Goal: Task Accomplishment & Management: Complete application form

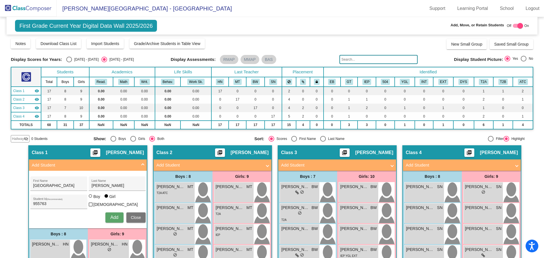
scroll to position [28, 0]
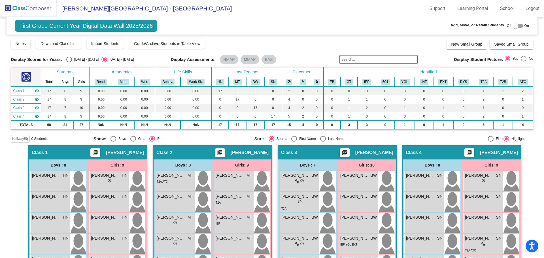
click at [40, 6] on img at bounding box center [28, 8] width 57 height 17
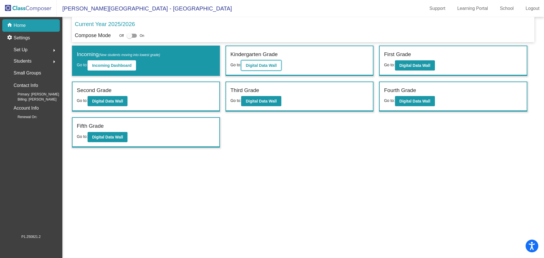
click at [258, 66] on b "Digital Data Wall" at bounding box center [261, 65] width 31 height 5
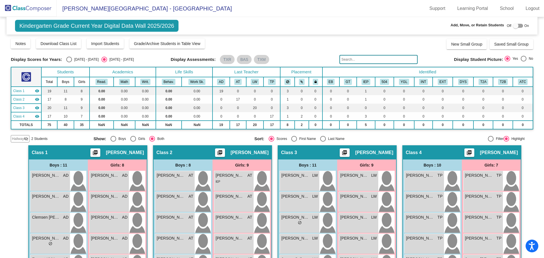
click at [16, 139] on span "Hallway" at bounding box center [18, 138] width 12 height 5
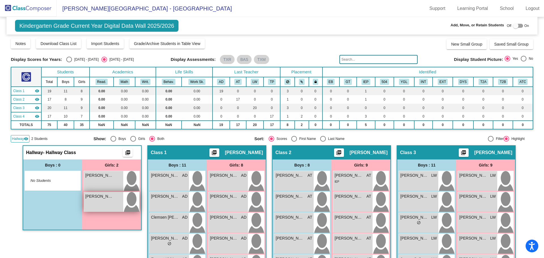
click at [127, 199] on img at bounding box center [131, 202] width 16 height 20
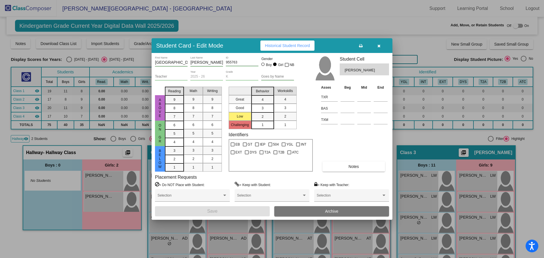
click at [379, 43] on button "button" at bounding box center [379, 46] width 18 height 10
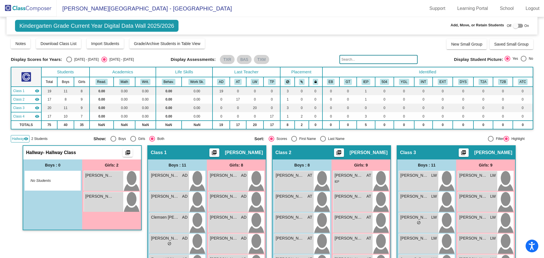
click at [32, 7] on img at bounding box center [28, 8] width 57 height 17
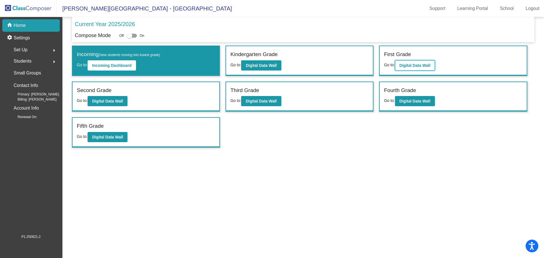
click at [418, 67] on b "Digital Data Wall" at bounding box center [415, 65] width 31 height 5
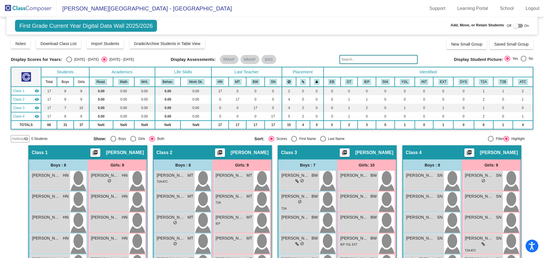
click at [516, 25] on div at bounding box center [516, 26] width 6 height 6
checkbox input "true"
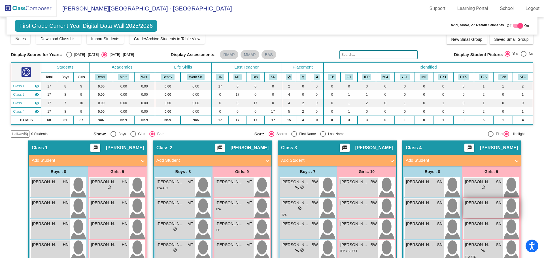
scroll to position [1, 0]
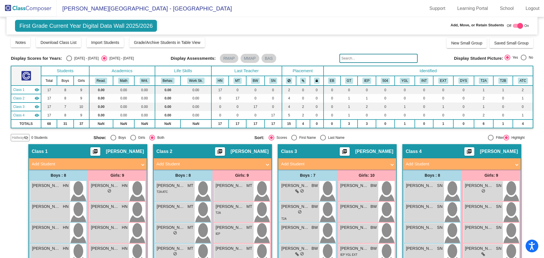
click at [415, 163] on mat-panel-title "Add Student" at bounding box center [458, 164] width 105 height 7
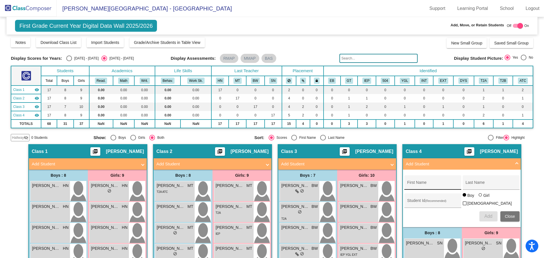
click at [410, 181] on div "First Name" at bounding box center [432, 185] width 51 height 12
type input "Kayla"
click at [472, 183] on input "Last Name" at bounding box center [491, 184] width 51 height 5
type input "Buck"
click at [413, 201] on input "Student Id (Recommended)" at bounding box center [432, 203] width 51 height 5
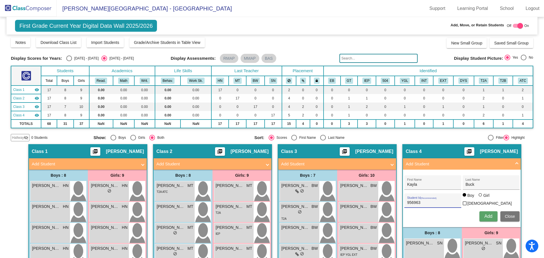
type input "956963"
click at [479, 197] on div at bounding box center [480, 194] width 3 height 3
click at [481, 198] on input "Girl" at bounding box center [481, 198] width 0 height 0
radio input "true"
click at [484, 215] on span "Add" at bounding box center [488, 216] width 8 height 5
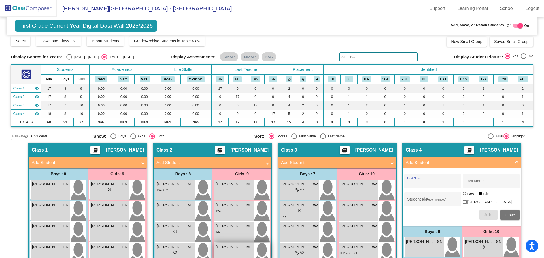
scroll to position [0, 0]
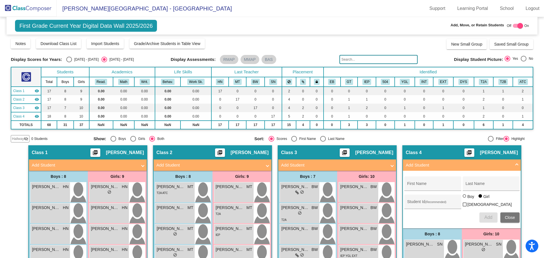
click at [173, 166] on mat-panel-title "Add Student" at bounding box center [208, 165] width 105 height 7
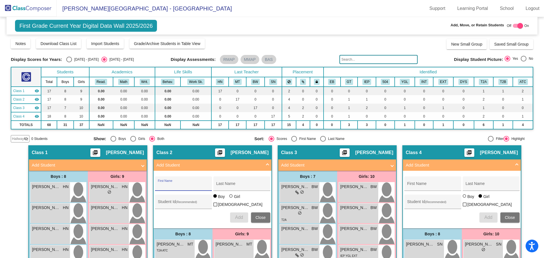
click at [163, 184] on input "First Name" at bounding box center [183, 186] width 51 height 5
type input "Taylee"
click at [222, 183] on div "Last Name" at bounding box center [241, 186] width 51 height 12
type input "Richardson"
click at [230, 198] on div at bounding box center [230, 195] width 3 height 3
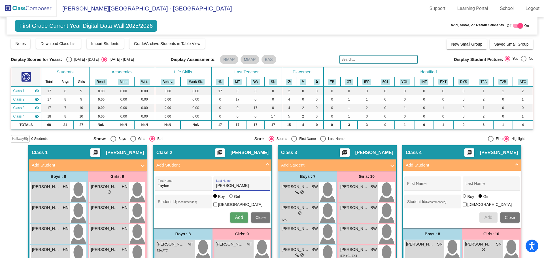
click at [231, 199] on input "Girl" at bounding box center [231, 199] width 0 height 0
radio input "true"
click at [158, 202] on input "Student Id (Recommended)" at bounding box center [183, 204] width 51 height 5
type input "956971"
click at [233, 216] on button "Add" at bounding box center [239, 218] width 18 height 10
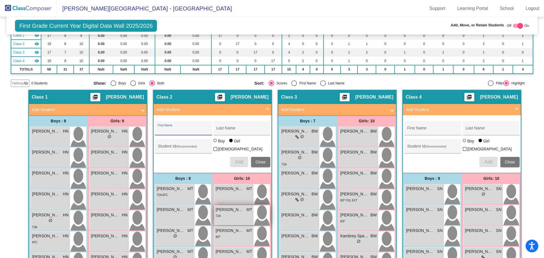
scroll to position [85, 0]
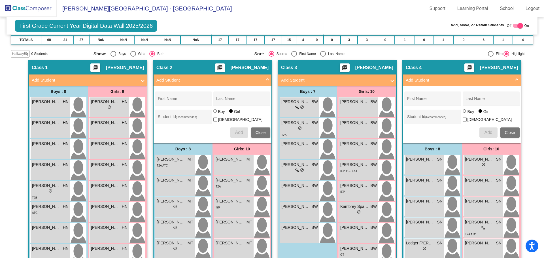
click at [345, 80] on mat-panel-title "Add Student" at bounding box center [333, 80] width 105 height 7
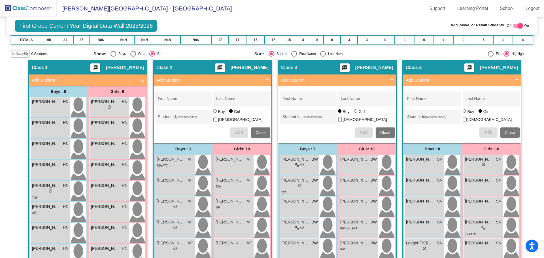
click at [266, 78] on span at bounding box center [267, 80] width 2 height 7
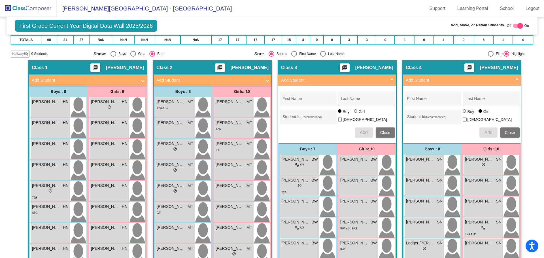
click at [516, 78] on span at bounding box center [517, 80] width 2 height 7
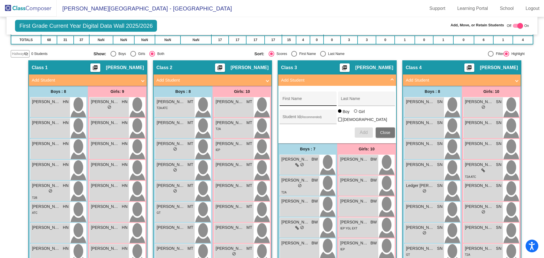
click at [285, 96] on div "First Name" at bounding box center [307, 101] width 51 height 12
type input "Abshier"
click at [348, 96] on div "Last Name" at bounding box center [366, 101] width 51 height 12
type input "Rexx"
click at [292, 113] on div "Student Id (Recommended)" at bounding box center [307, 118] width 51 height 12
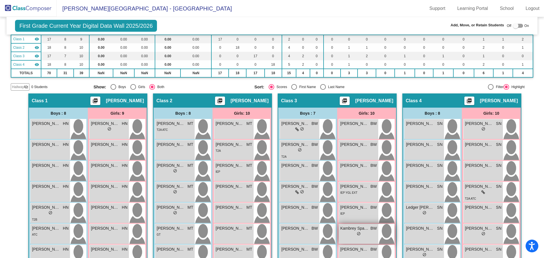
scroll to position [46, 0]
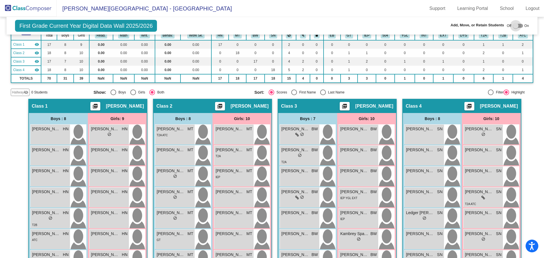
click at [513, 26] on div at bounding box center [516, 26] width 6 height 6
checkbox input "true"
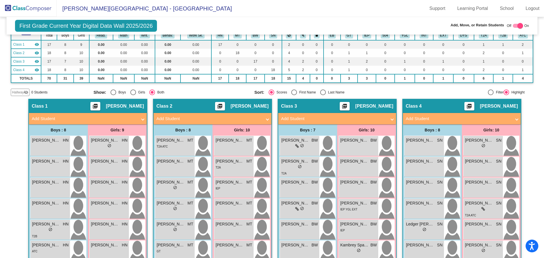
click at [291, 116] on mat-panel-title "Add Student" at bounding box center [333, 119] width 105 height 7
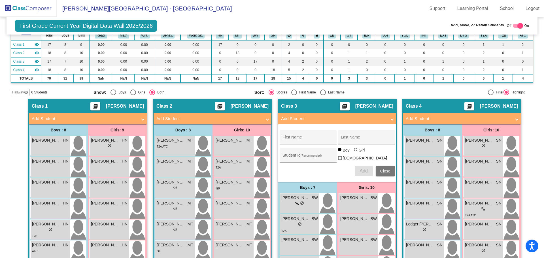
click at [291, 116] on mat-panel-title "Add Student" at bounding box center [333, 119] width 105 height 7
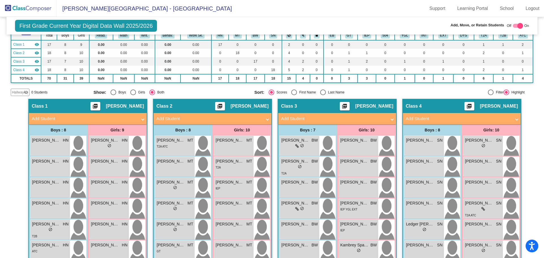
click at [292, 116] on mat-panel-title "Add Student" at bounding box center [333, 119] width 105 height 7
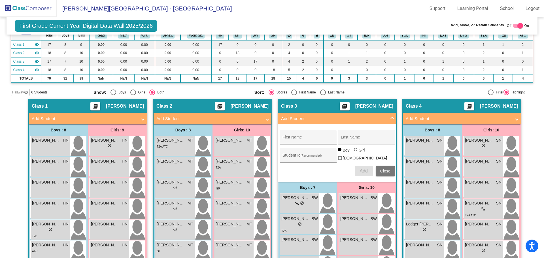
click at [284, 136] on div "First Name" at bounding box center [307, 139] width 51 height 12
type input "Rexx"
click at [347, 134] on div "Last Name" at bounding box center [366, 139] width 51 height 12
type input "Abshier"
click at [285, 156] on input "Student Id (Recommended)" at bounding box center [307, 157] width 51 height 5
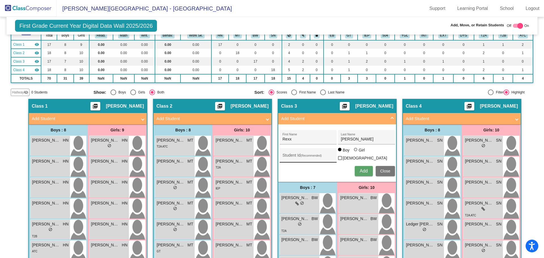
click at [284, 151] on div "Student Id (Recommended)" at bounding box center [307, 157] width 51 height 12
type input "957379"
click at [363, 169] on span "Add" at bounding box center [364, 171] width 8 height 5
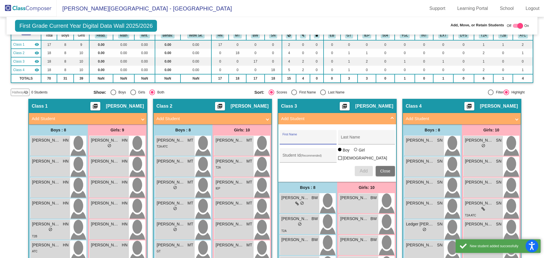
click at [286, 136] on div "First Name" at bounding box center [307, 139] width 51 height 12
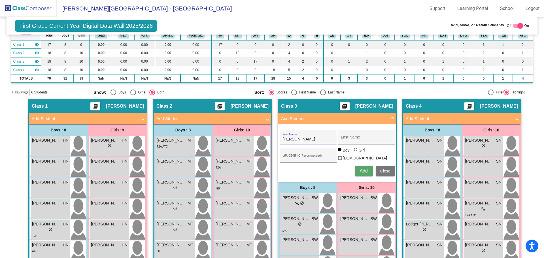
type input "Therese"
click at [350, 136] on div "Last Name" at bounding box center [366, 139] width 51 height 12
type input "Horvath"
click at [354, 151] on div at bounding box center [355, 149] width 3 height 3
click at [356, 152] on input "Girl" at bounding box center [356, 152] width 0 height 0
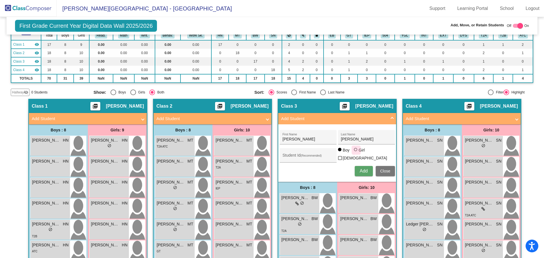
radio input "true"
click at [282, 152] on div "Student Id (Recommended)" at bounding box center [307, 157] width 51 height 12
type input "957384"
click at [364, 169] on span "Add" at bounding box center [364, 171] width 8 height 5
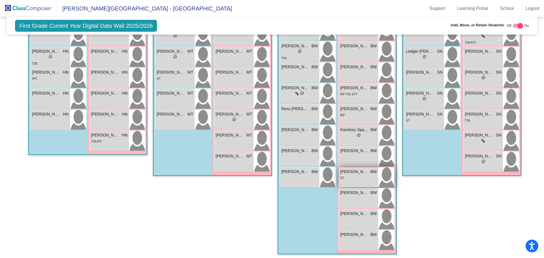
scroll to position [220, 0]
click at [383, 236] on img at bounding box center [386, 240] width 16 height 20
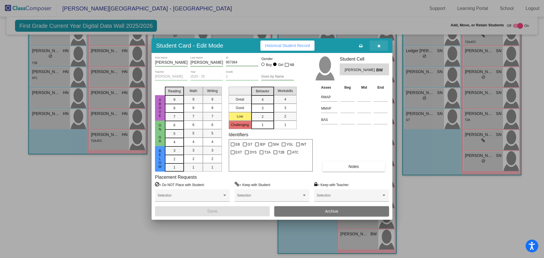
click at [379, 44] on icon "button" at bounding box center [378, 46] width 3 height 4
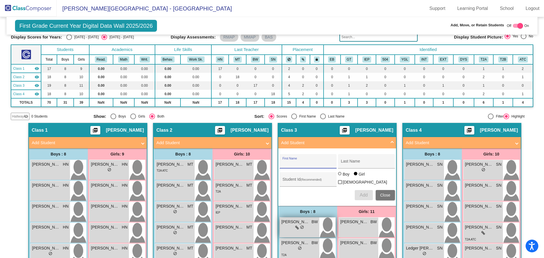
scroll to position [0, 0]
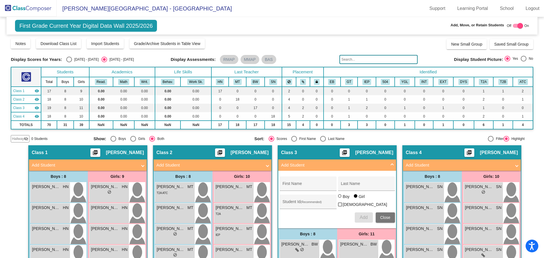
click at [391, 165] on span at bounding box center [392, 165] width 2 height 7
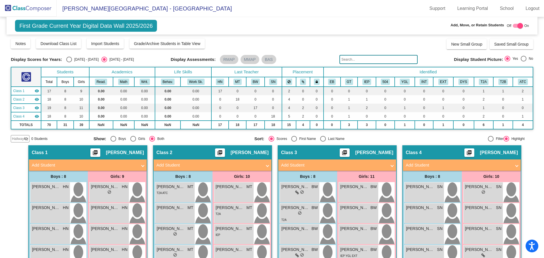
click at [34, 6] on img at bounding box center [28, 8] width 57 height 17
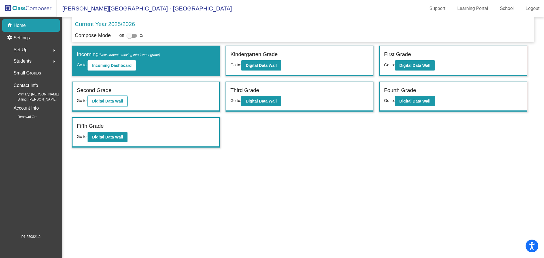
click at [103, 99] on b "Digital Data Wall" at bounding box center [107, 101] width 31 height 5
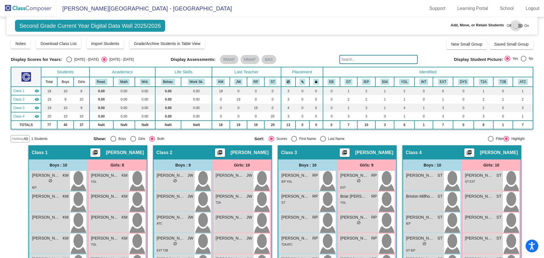
click at [517, 24] on div at bounding box center [518, 26] width 10 height 4
checkbox input "true"
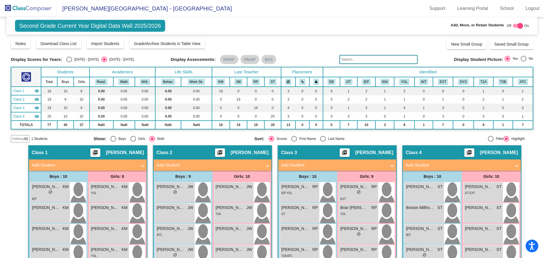
click at [37, 166] on mat-panel-title "Add Student" at bounding box center [84, 165] width 105 height 7
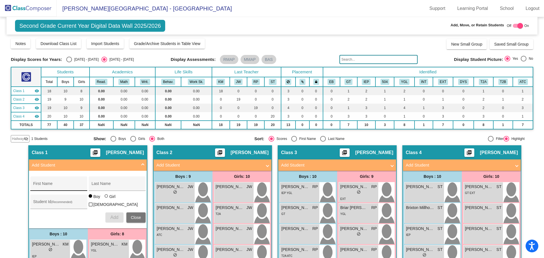
click at [37, 183] on div "First Name" at bounding box center [58, 186] width 51 height 12
type input "Rhett"
click at [103, 184] on input "Last Name" at bounding box center [117, 186] width 51 height 5
click at [95, 185] on input "Adshire" at bounding box center [117, 186] width 51 height 5
type input "Abshire"
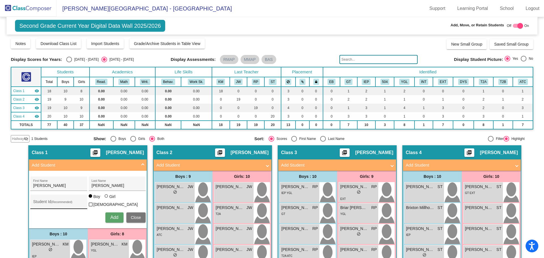
click at [39, 200] on div "Student Id (Recommended)" at bounding box center [58, 203] width 51 height 12
type input "957378"
click at [112, 217] on span "Add" at bounding box center [114, 217] width 8 height 5
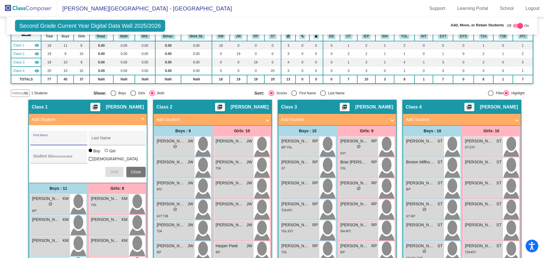
scroll to position [22, 0]
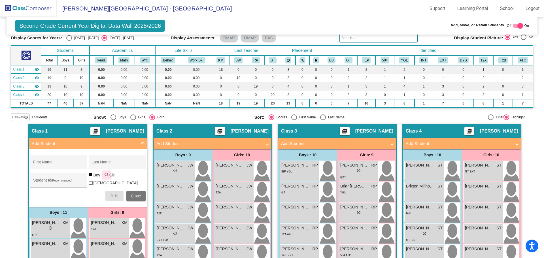
click at [105, 176] on div at bounding box center [106, 174] width 3 height 3
click at [107, 178] on input "Girl" at bounding box center [107, 177] width 0 height 0
radio input "true"
click at [36, 162] on input "First Name" at bounding box center [58, 164] width 51 height 5
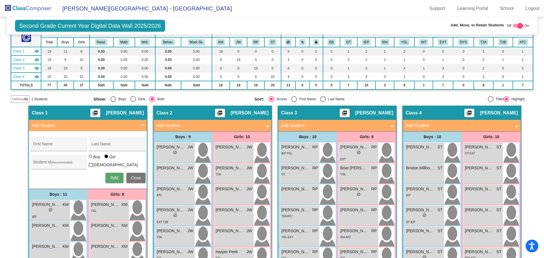
scroll to position [50, 0]
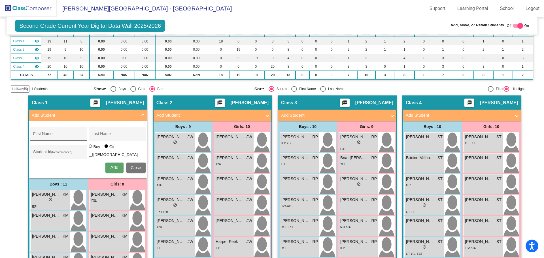
click at [37, 133] on div "First Name" at bounding box center [58, 136] width 51 height 12
type input "Daisy"
click at [100, 130] on div "Last Name" at bounding box center [117, 136] width 51 height 12
type input "Ruhl"
click at [34, 152] on input "Student Id (Recommended)" at bounding box center [58, 154] width 51 height 5
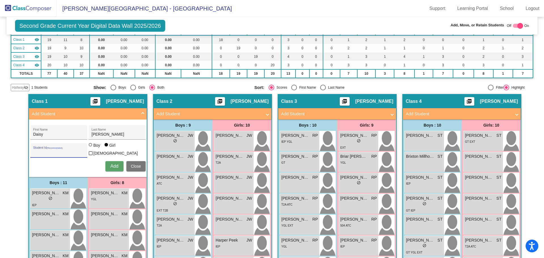
scroll to position [22, 0]
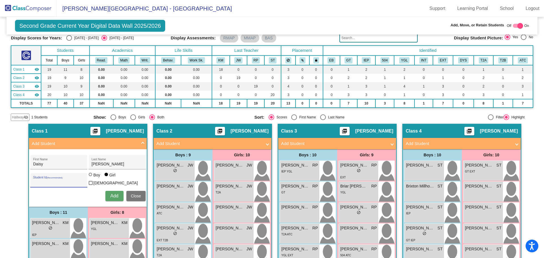
click at [39, 181] on input "Student Id (Recommended)" at bounding box center [58, 182] width 51 height 5
type input "956786"
click at [113, 194] on span "Add" at bounding box center [114, 196] width 8 height 5
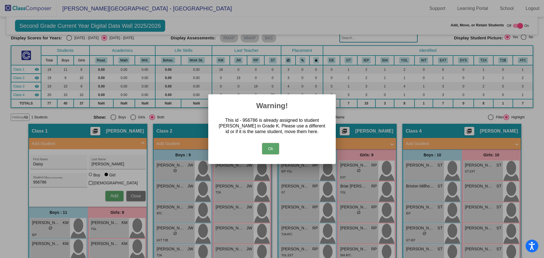
click at [267, 147] on button "Ok" at bounding box center [270, 148] width 17 height 11
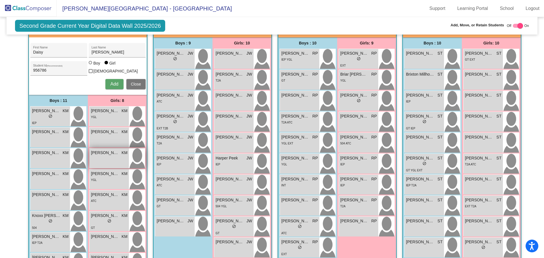
scroll to position [0, 0]
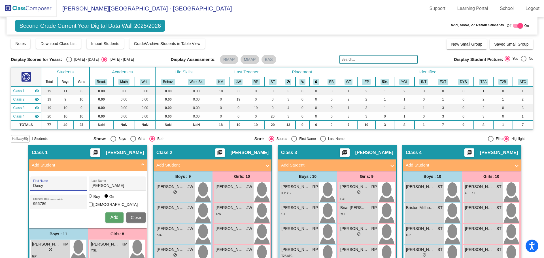
drag, startPoint x: 47, startPoint y: 186, endPoint x: 16, endPoint y: 190, distance: 30.8
type input "Leah"
drag, startPoint x: 102, startPoint y: 186, endPoint x: 75, endPoint y: 186, distance: 26.6
click at [75, 186] on div "Leah First Name Ruhl Last Name" at bounding box center [87, 184] width 115 height 14
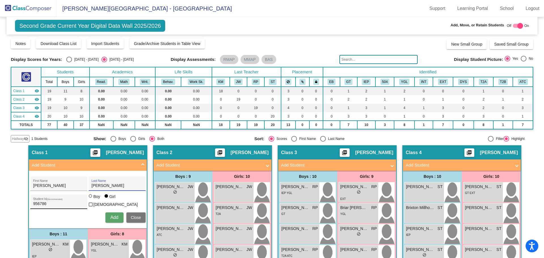
type input "Fuentes"
drag, startPoint x: 50, startPoint y: 202, endPoint x: 24, endPoint y: 201, distance: 26.1
type input "954328"
click at [114, 216] on span "Add" at bounding box center [114, 217] width 8 height 5
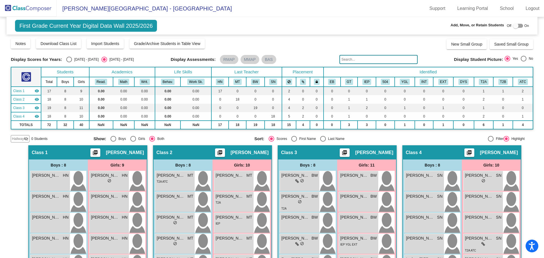
click at [20, 8] on img at bounding box center [28, 8] width 57 height 17
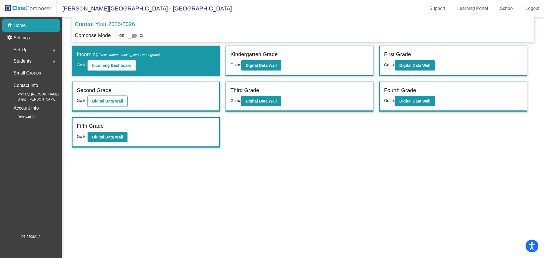
click at [108, 100] on b "Digital Data Wall" at bounding box center [107, 101] width 31 height 5
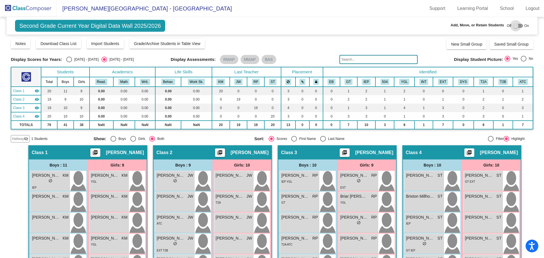
click at [518, 24] on div at bounding box center [518, 26] width 10 height 4
checkbox input "true"
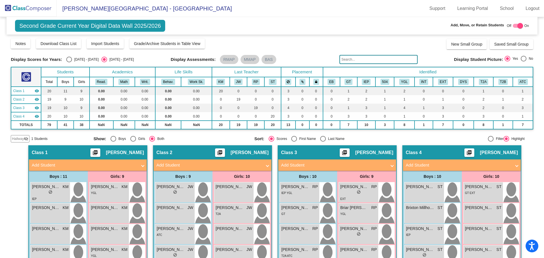
click at [293, 165] on mat-panel-title "Add Student" at bounding box center [333, 165] width 105 height 7
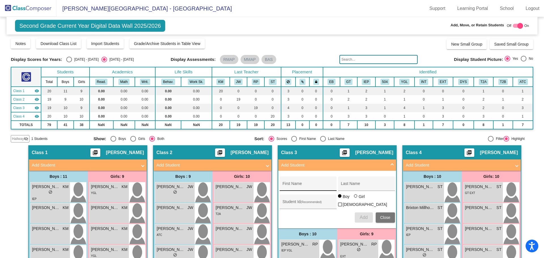
click at [283, 183] on div "First Name" at bounding box center [307, 186] width 51 height 12
type input "Remi"
click at [347, 184] on input "Last Name" at bounding box center [366, 186] width 51 height 5
type input "[PERSON_NAME]"
click at [354, 198] on div at bounding box center [355, 195] width 3 height 3
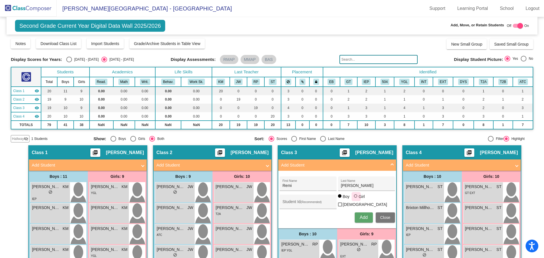
click at [356, 199] on input "Girl" at bounding box center [356, 199] width 0 height 0
radio input "true"
click at [287, 203] on input "Student Id (Recommended)" at bounding box center [307, 204] width 51 height 5
type input "956689"
click at [365, 217] on span "Add" at bounding box center [364, 217] width 8 height 5
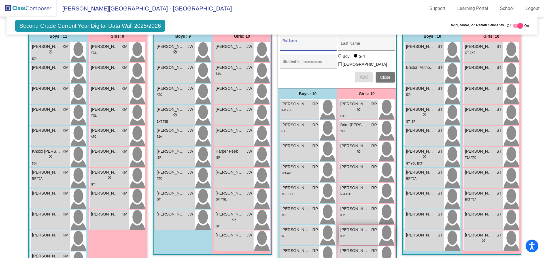
scroll to position [29, 0]
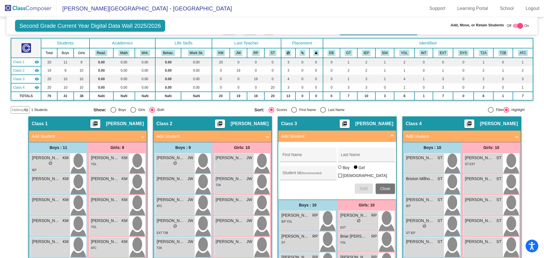
click at [391, 134] on span at bounding box center [392, 136] width 2 height 7
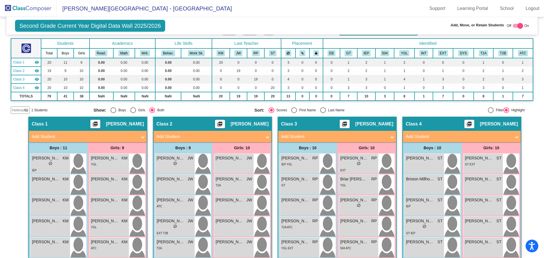
scroll to position [28, 0]
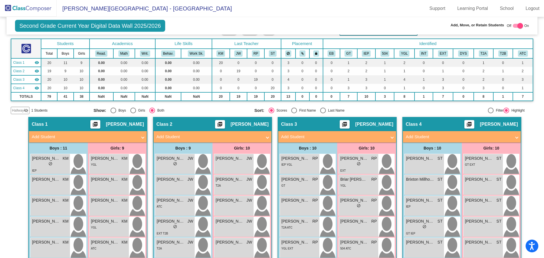
click at [179, 136] on mat-panel-title "Add Student" at bounding box center [208, 137] width 105 height 7
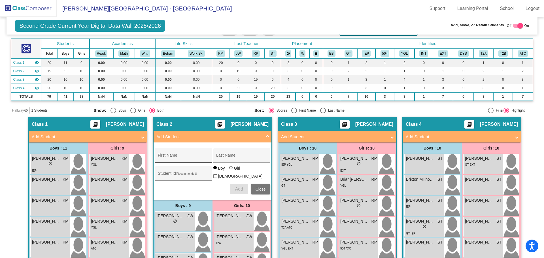
click at [162, 152] on div "First Name" at bounding box center [183, 157] width 51 height 12
type input "[PERSON_NAME]"
click at [219, 156] on input "Last Name" at bounding box center [241, 157] width 51 height 5
type input "Hawthorne"
click at [165, 173] on input "Student Id (Recommended)" at bounding box center [183, 175] width 51 height 5
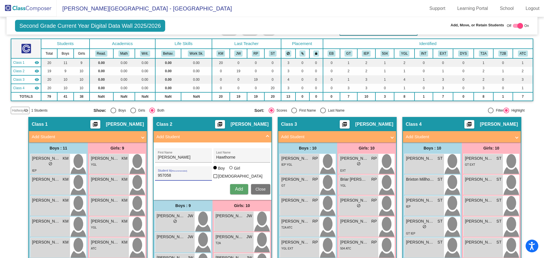
type input "957058"
click at [235, 190] on span "Add" at bounding box center [239, 189] width 8 height 5
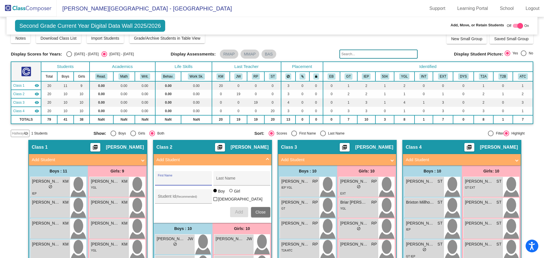
scroll to position [0, 0]
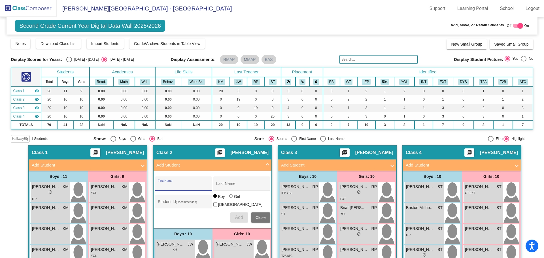
click at [266, 164] on span at bounding box center [267, 165] width 2 height 7
